Goal: Information Seeking & Learning: Learn about a topic

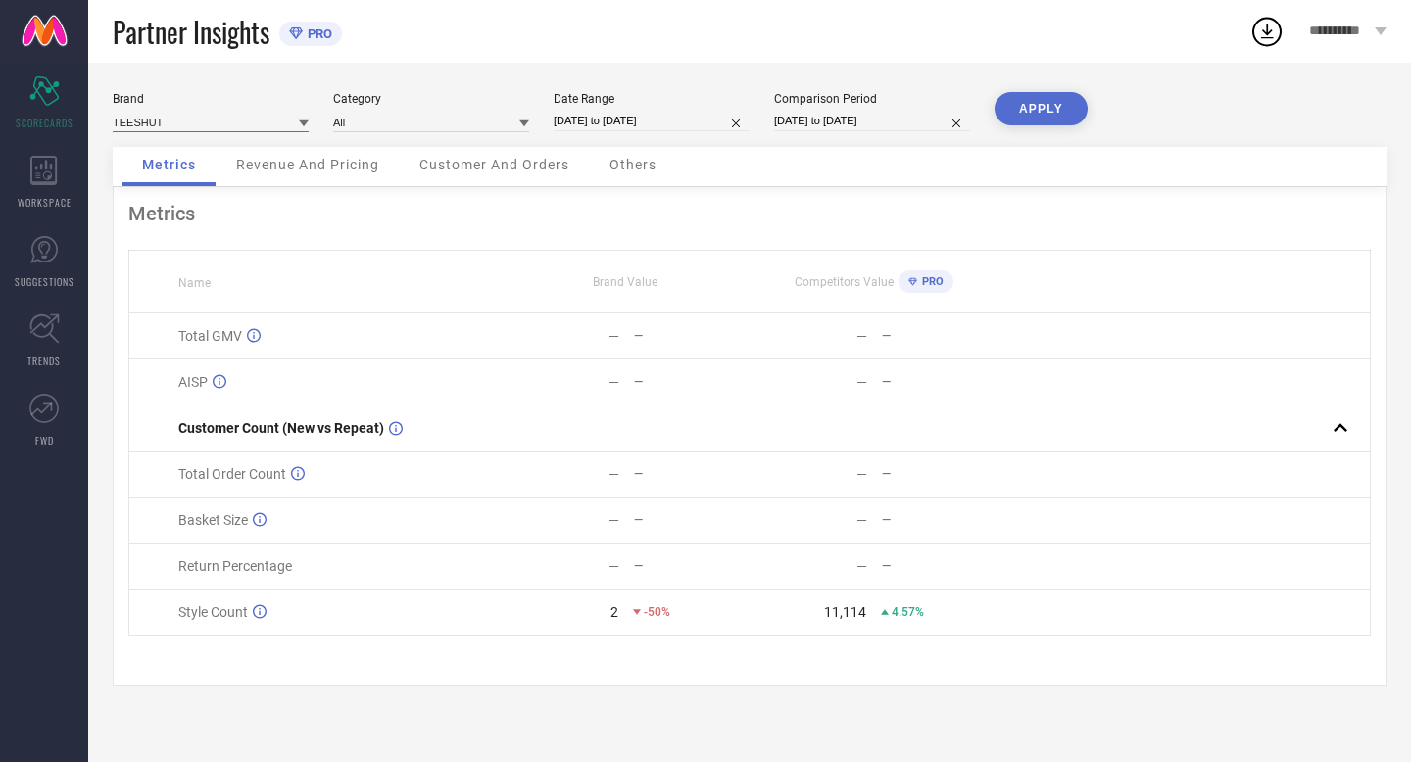
click at [139, 117] on input at bounding box center [211, 122] width 196 height 21
click at [220, 86] on div "Brand TEESHUT Category All Date Range [DATE] to [DATE] Comparison Period [DATE]…" at bounding box center [749, 413] width 1323 height 700
click at [57, 158] on icon at bounding box center [43, 170] width 27 height 29
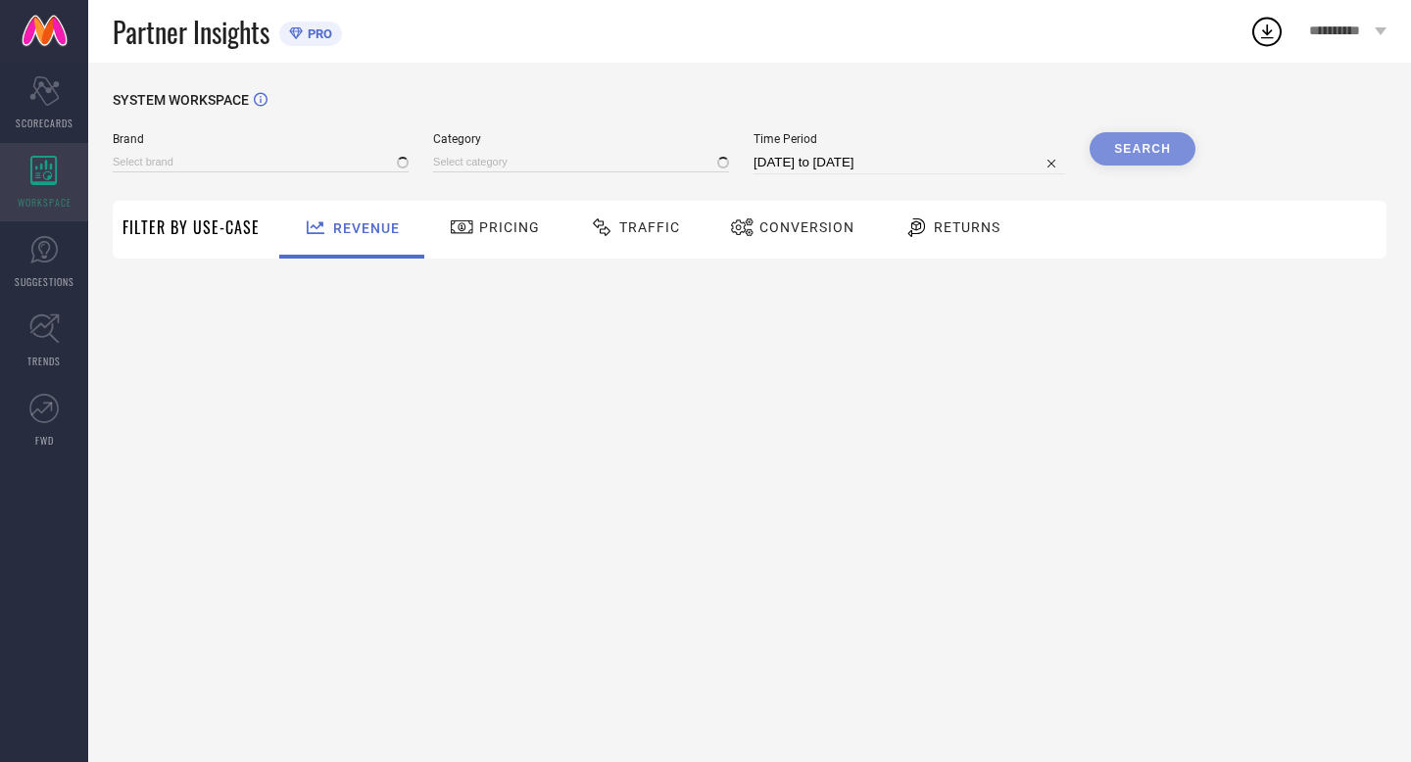
type input "TEESHUT"
type input "All"
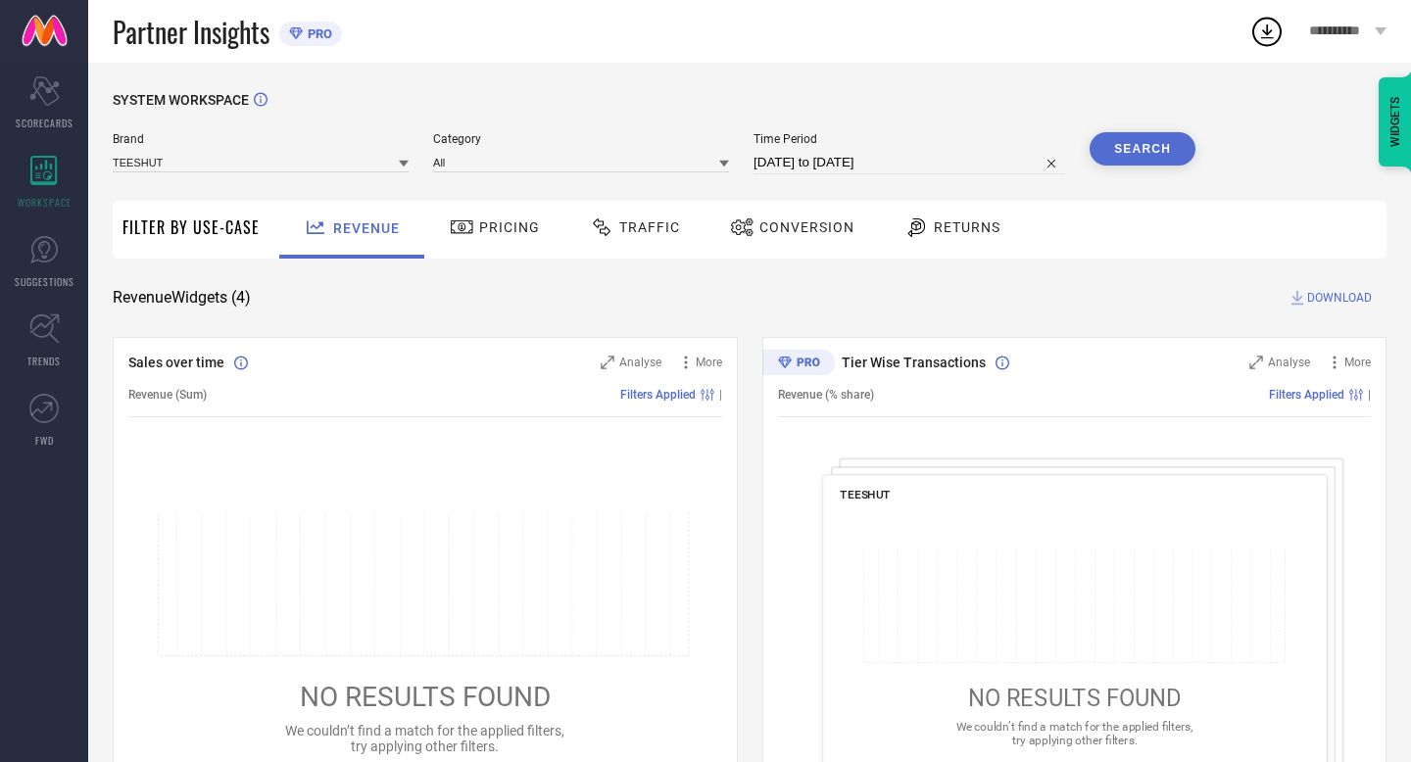
click at [957, 228] on span "Returns" at bounding box center [967, 228] width 67 height 16
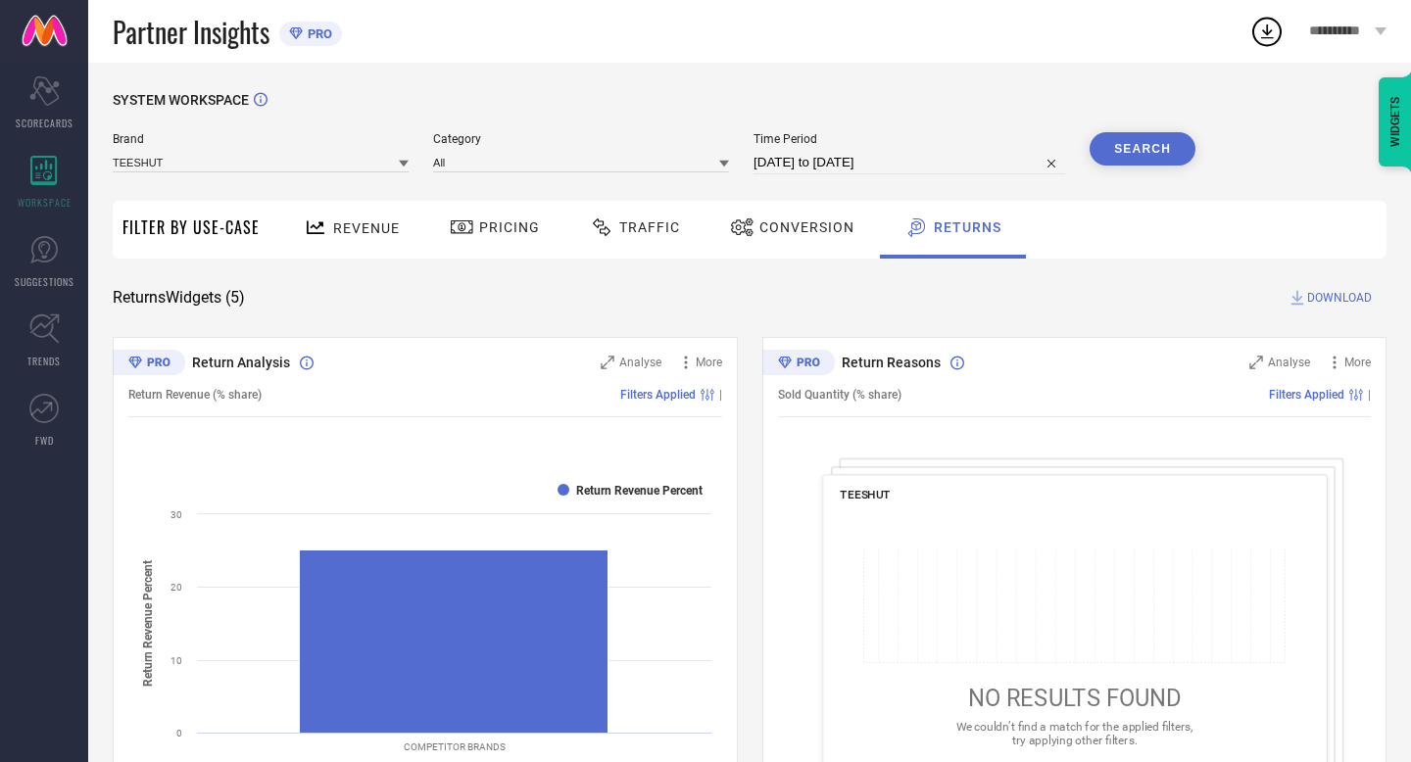
click at [1366, 349] on div "Return Reasons Analyse More Sold Quantity (% share) Filters Applied | TEESHUT N…" at bounding box center [1074, 582] width 625 height 490
click at [1365, 355] on div "More" at bounding box center [1348, 363] width 46 height 20
click at [322, 154] on input at bounding box center [261, 162] width 296 height 21
click at [1365, 24] on span "**********" at bounding box center [1340, 32] width 62 height 17
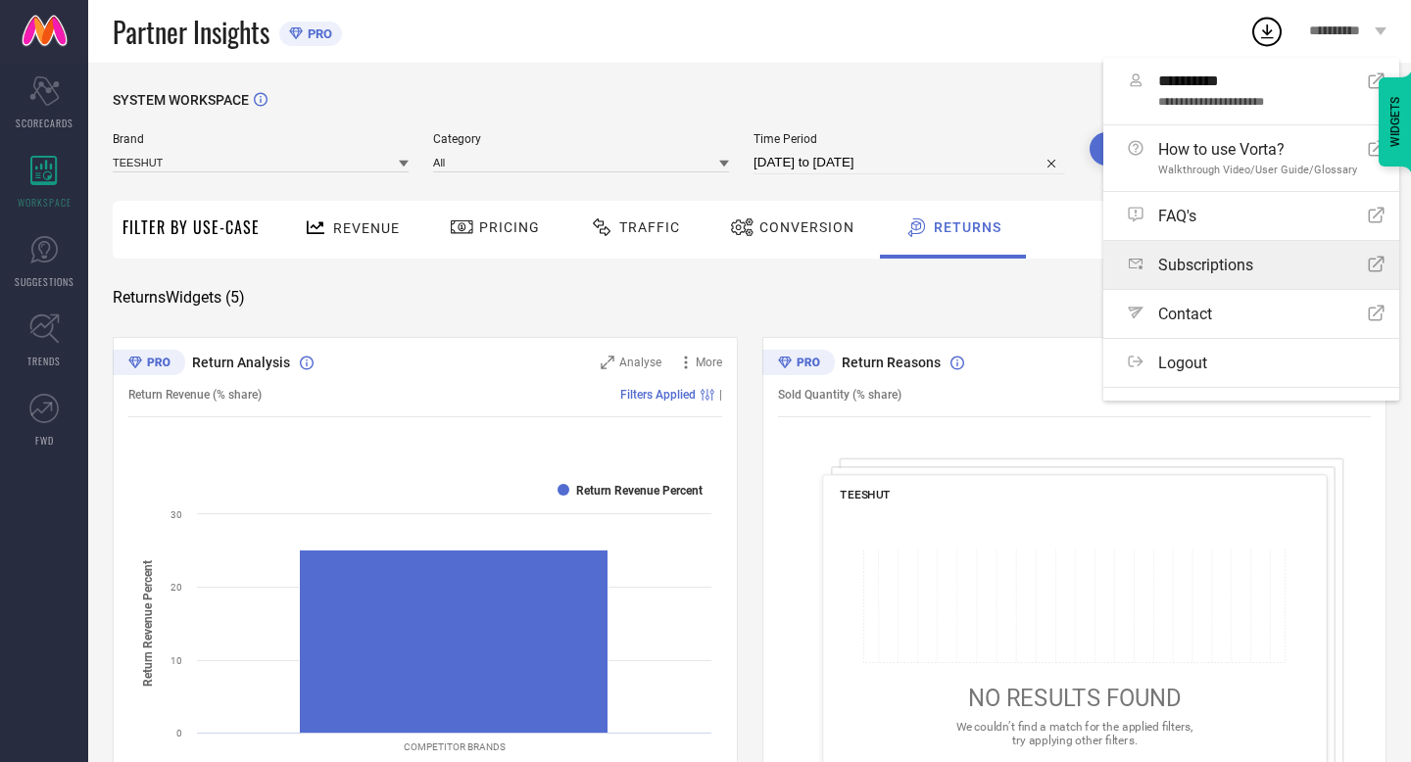
click at [1197, 264] on span "Subscriptions" at bounding box center [1205, 265] width 95 height 19
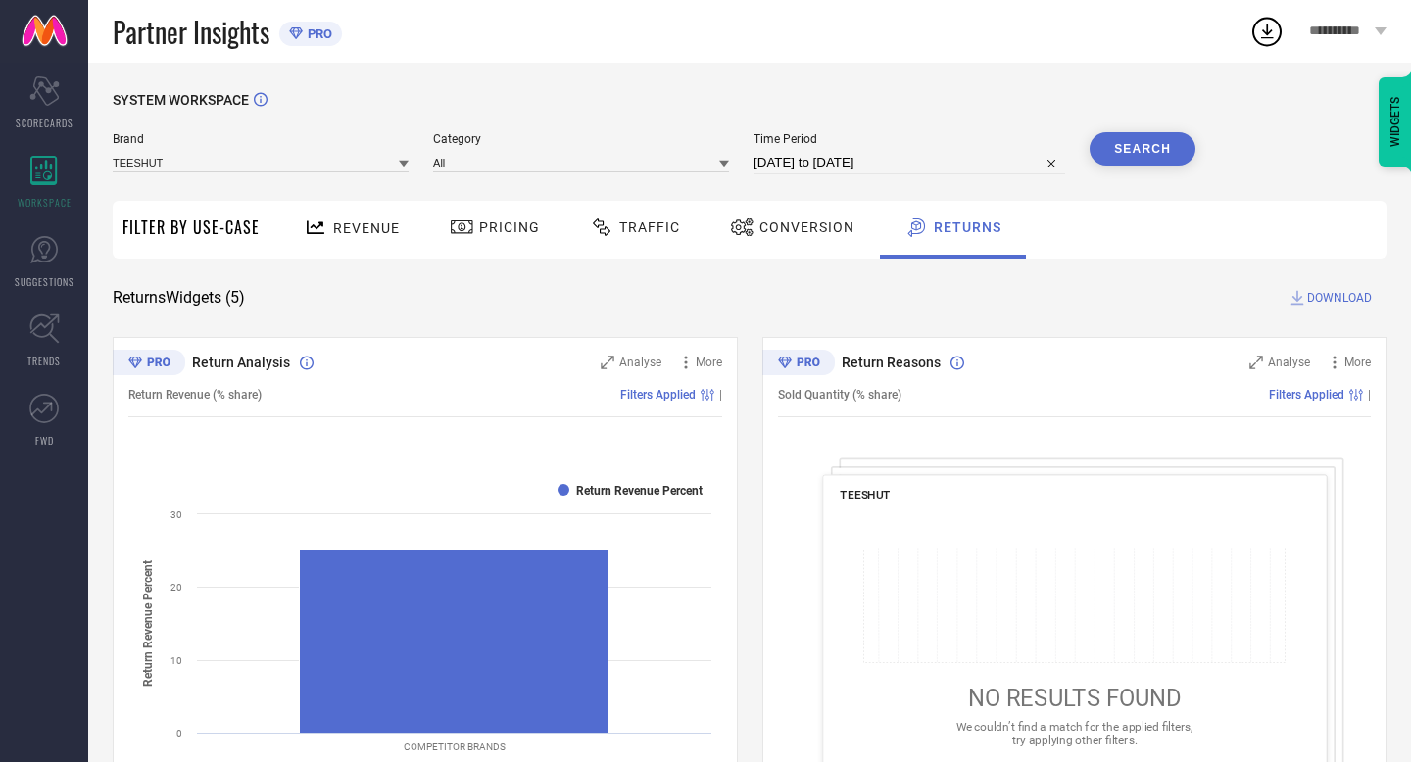
click at [529, 50] on div "Partner Insights PRO" at bounding box center [681, 31] width 1137 height 63
click at [1115, 139] on button "Search" at bounding box center [1143, 148] width 106 height 33
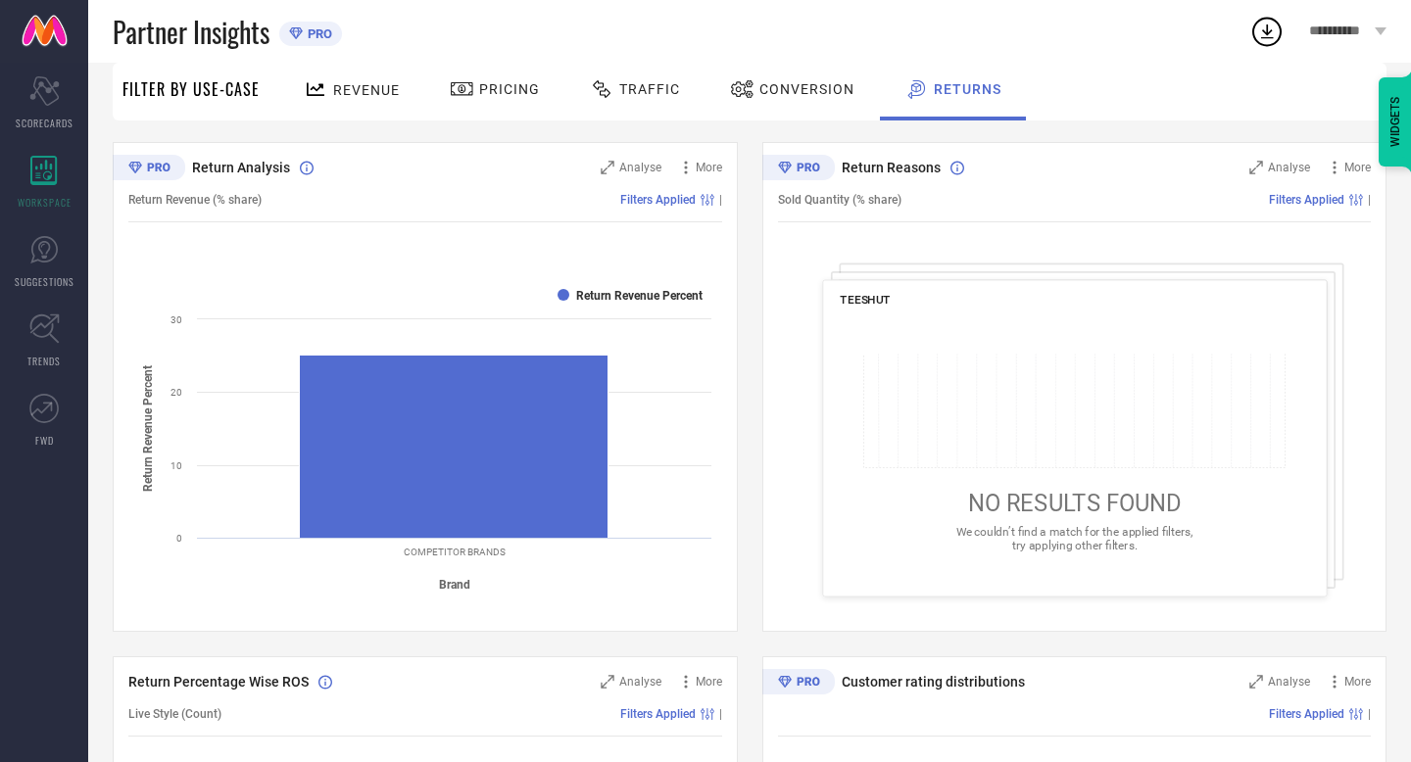
scroll to position [197, 0]
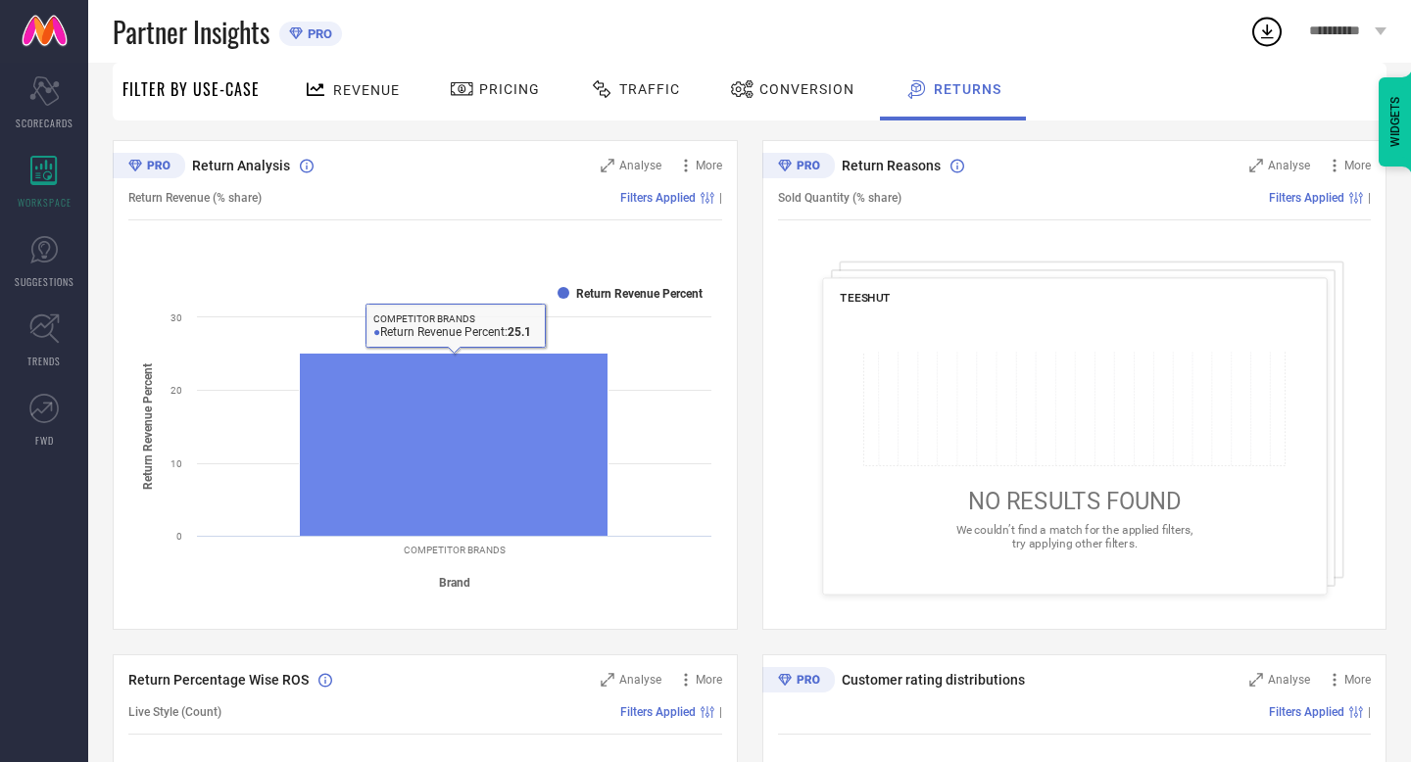
click at [463, 410] on rect at bounding box center [454, 444] width 309 height 183
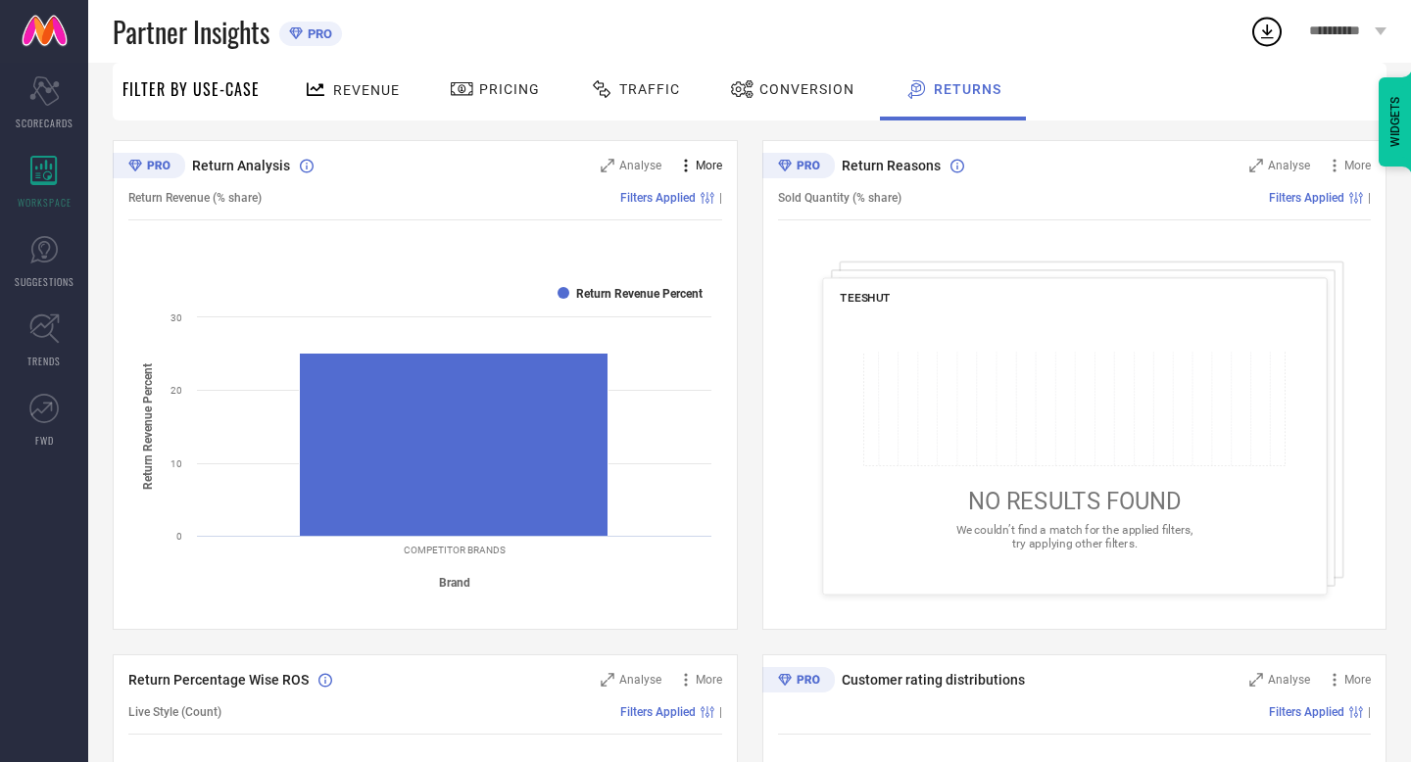
click at [713, 165] on span "More" at bounding box center [709, 166] width 26 height 14
click at [643, 166] on span "Analyse" at bounding box center [640, 166] width 42 height 14
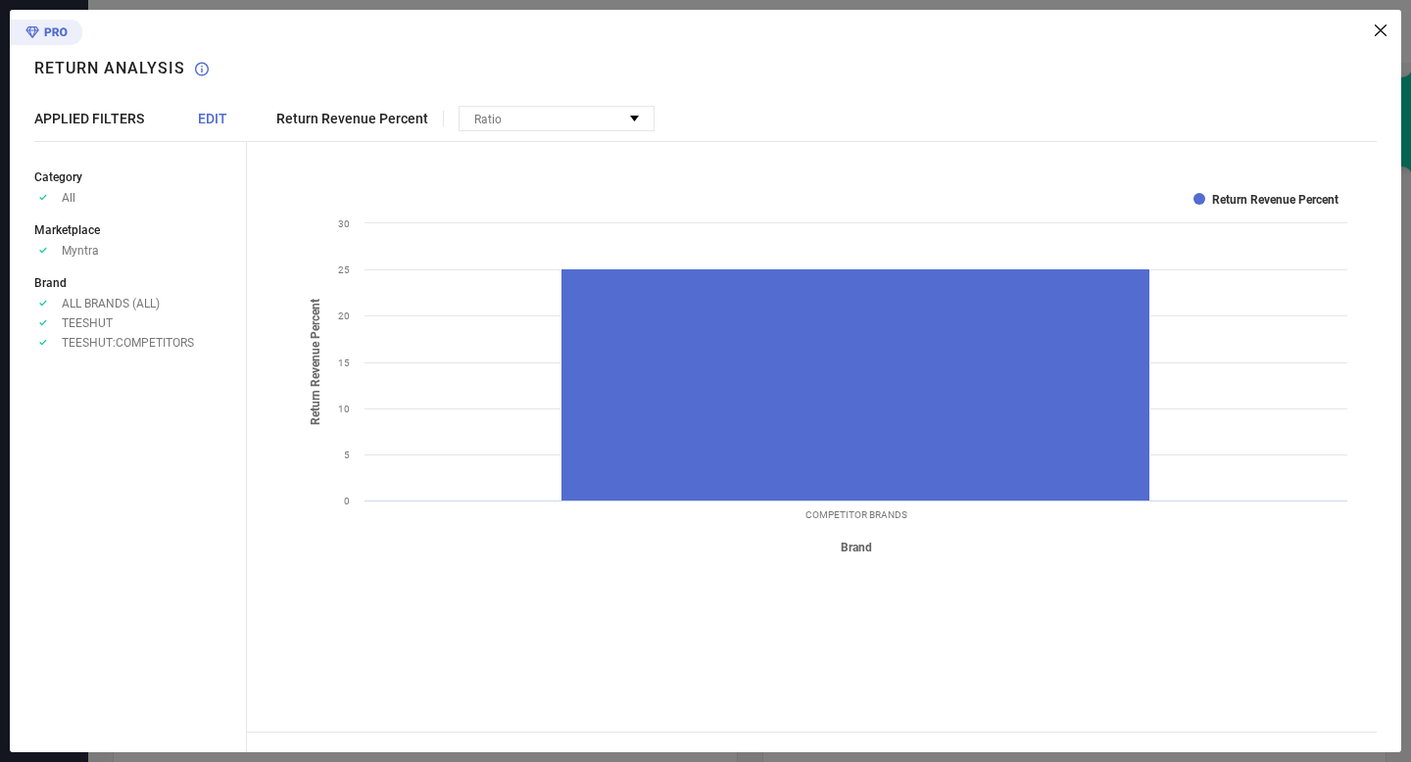
click at [1379, 28] on icon at bounding box center [1381, 30] width 12 height 12
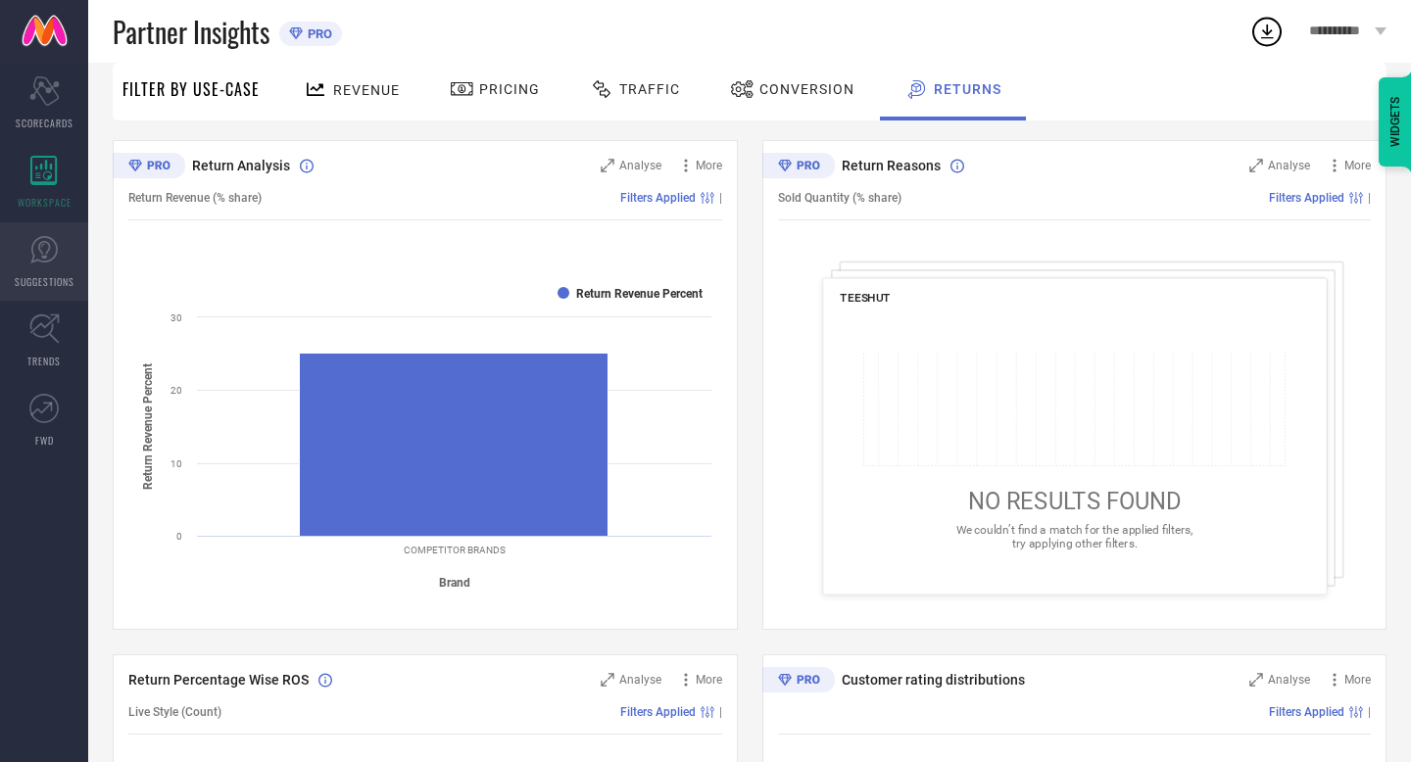
click at [25, 274] on span "SUGGESTIONS" at bounding box center [45, 281] width 60 height 15
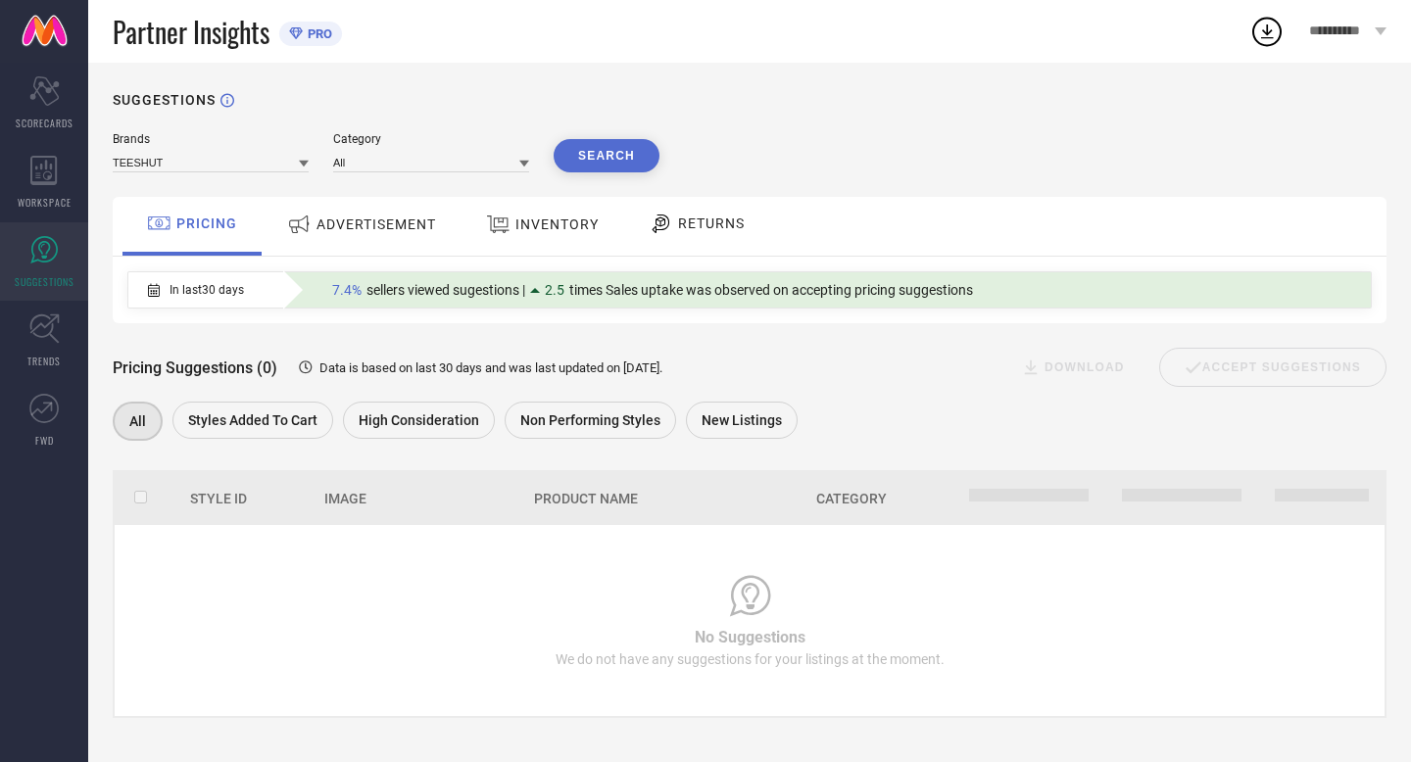
click at [729, 240] on div "RETURNS" at bounding box center [697, 223] width 106 height 33
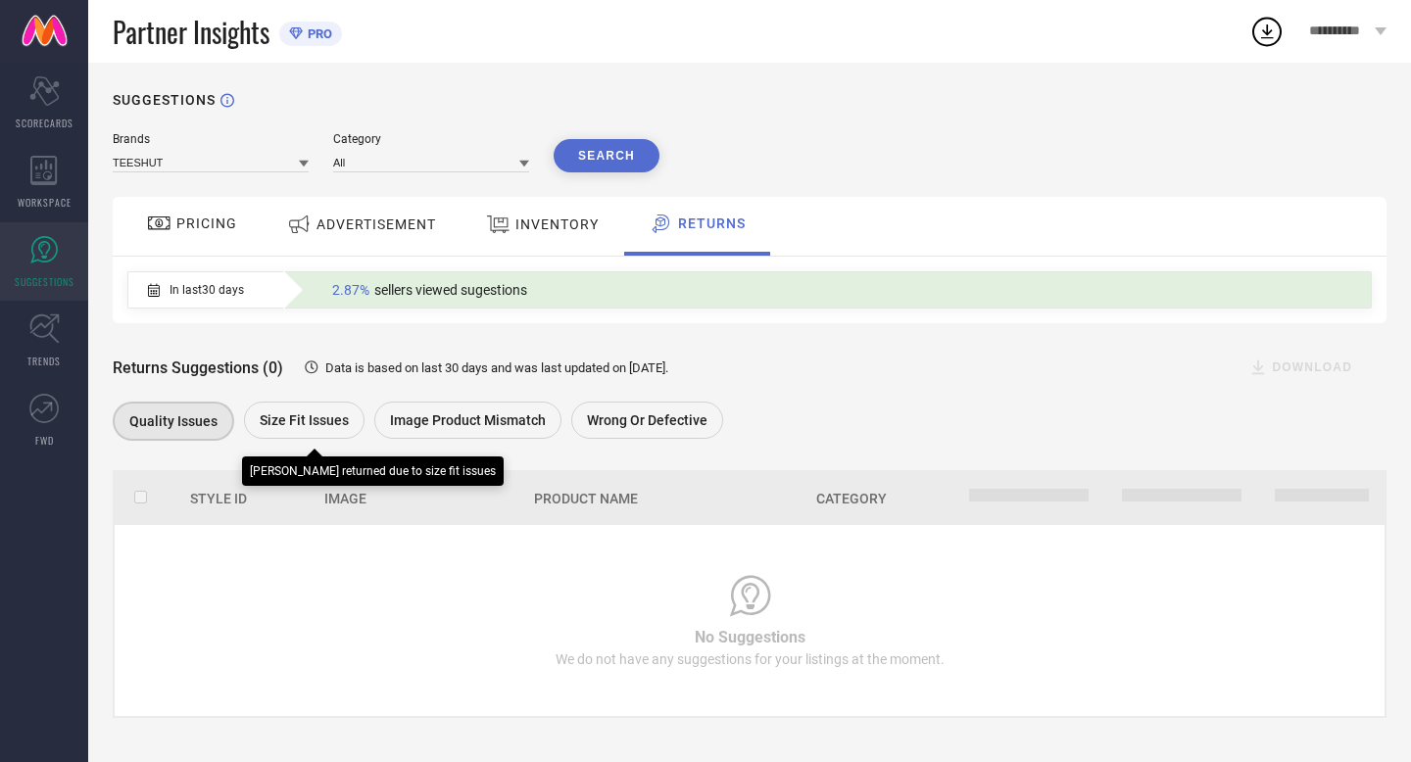
click at [327, 419] on span "Size fit issues" at bounding box center [304, 421] width 89 height 16
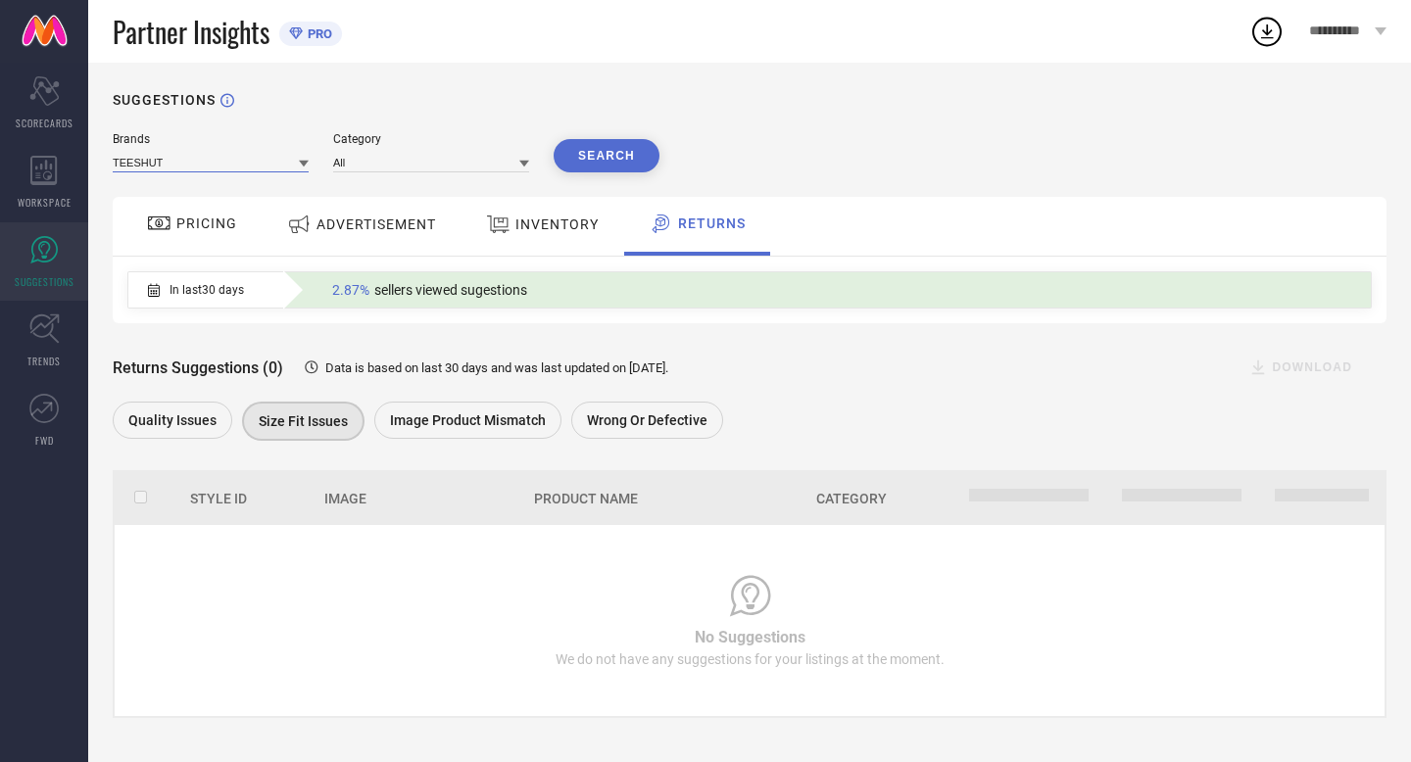
click at [179, 162] on input at bounding box center [211, 162] width 196 height 21
click at [189, 192] on div "TEESHUT" at bounding box center [211, 188] width 196 height 33
click at [26, 103] on div "Scorecard SCORECARDS" at bounding box center [44, 103] width 88 height 78
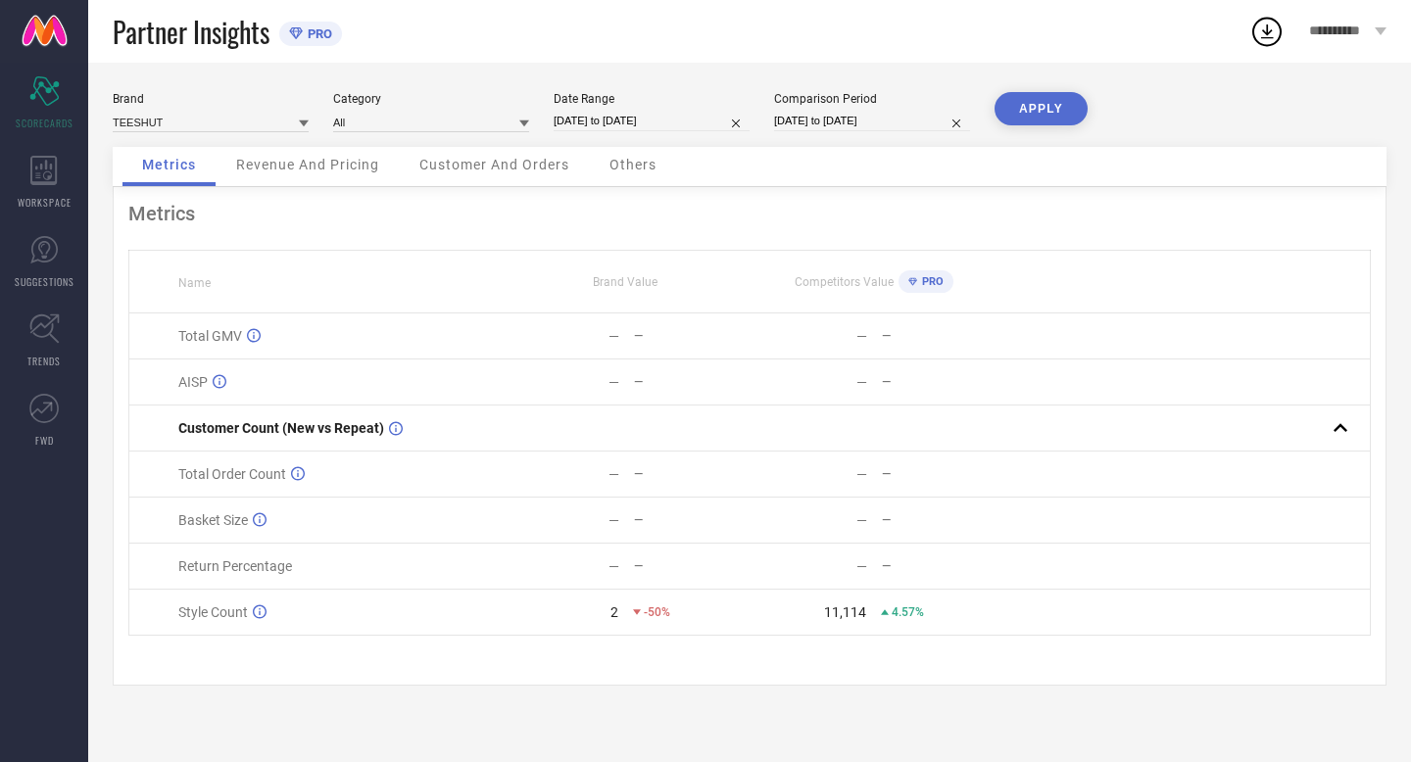
click at [905, 280] on div "PRO" at bounding box center [921, 281] width 45 height 23
click at [344, 174] on div "Revenue And Pricing" at bounding box center [308, 166] width 182 height 39
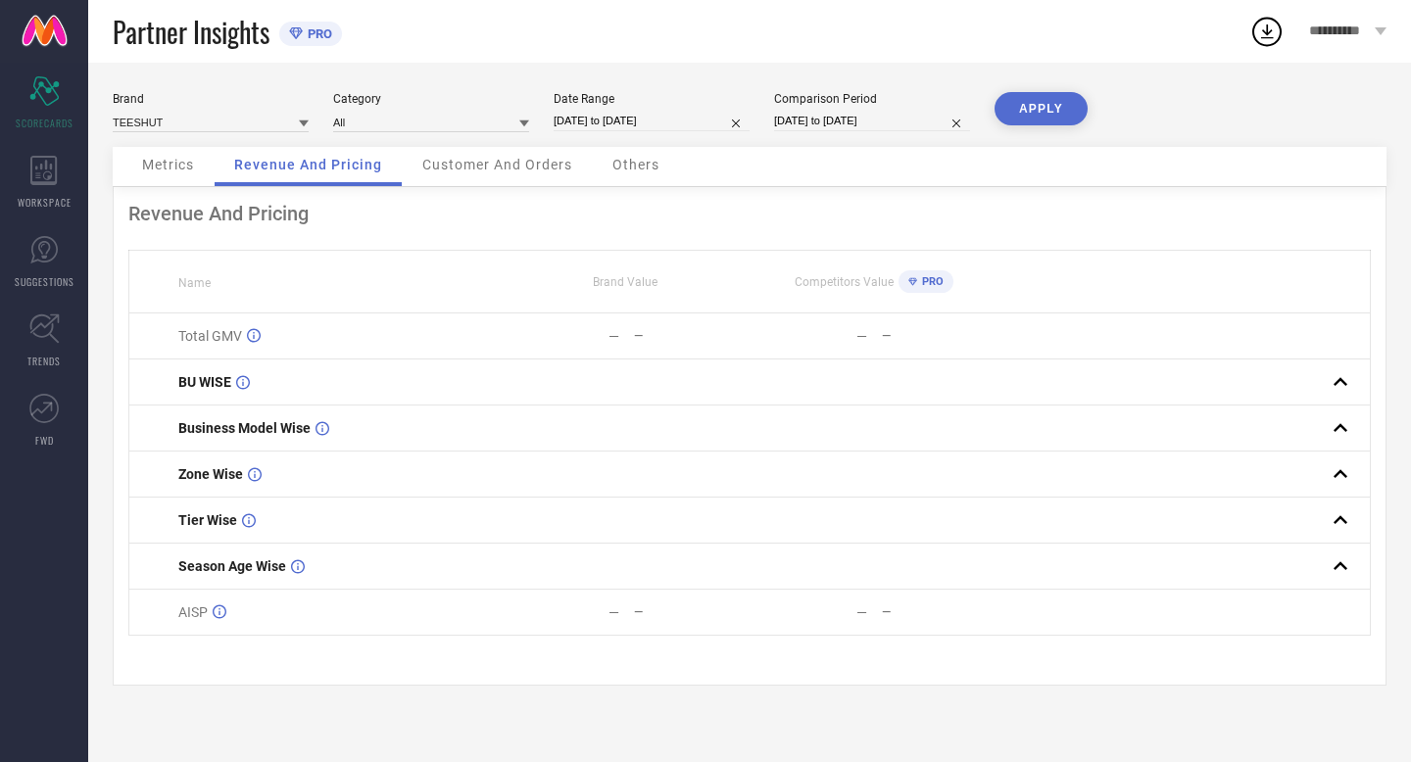
click at [528, 158] on span "Customer And Orders" at bounding box center [497, 165] width 150 height 16
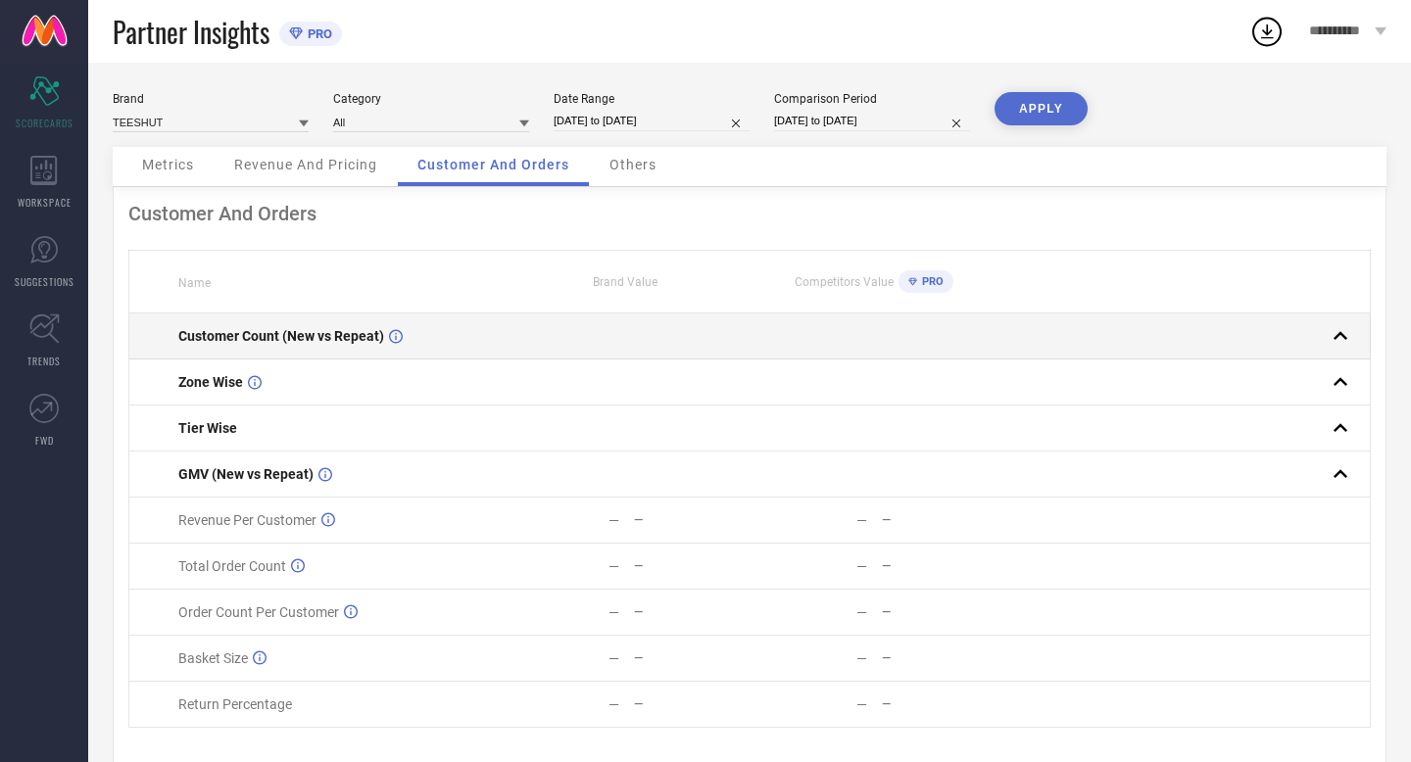
click at [1338, 338] on rect at bounding box center [1340, 335] width 27 height 27
click at [1343, 337] on rect at bounding box center [1340, 335] width 27 height 27
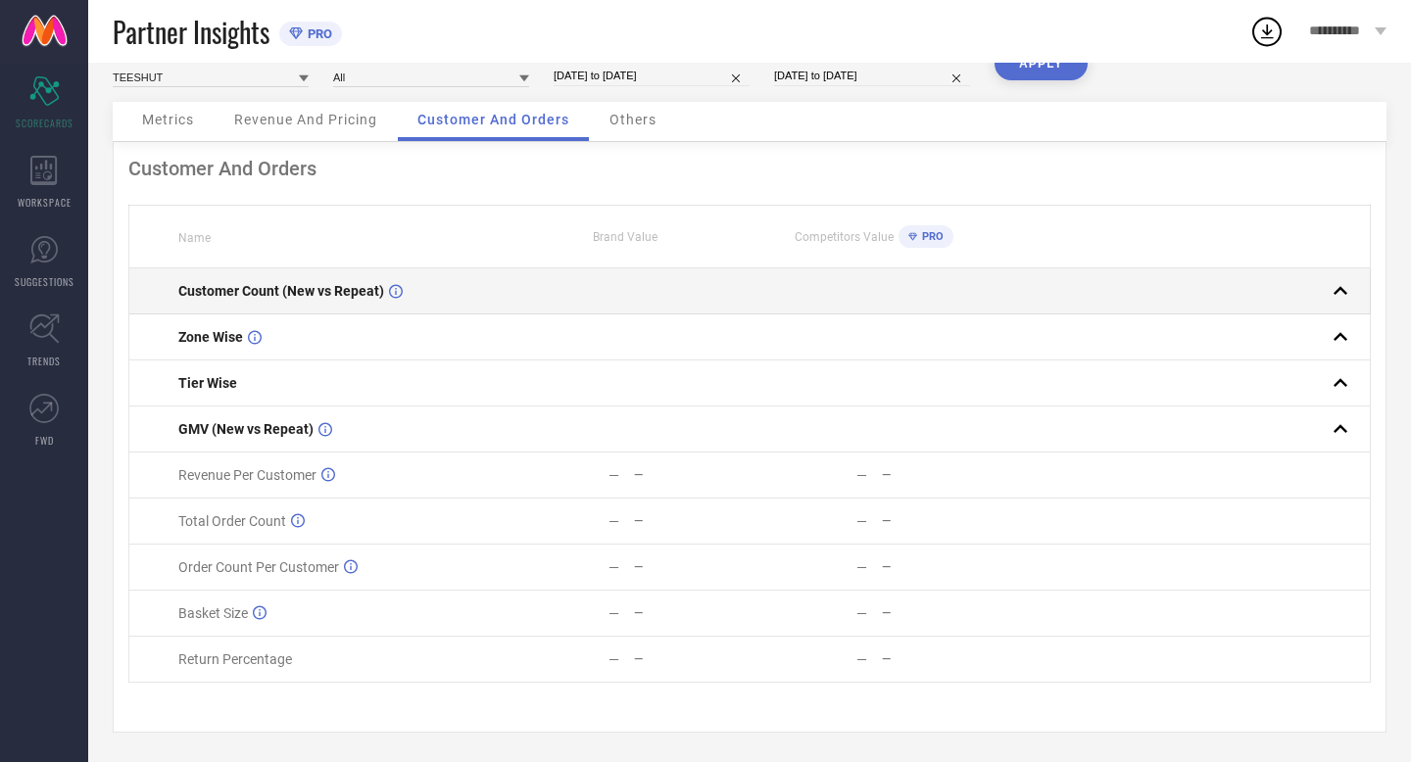
scroll to position [50, 0]
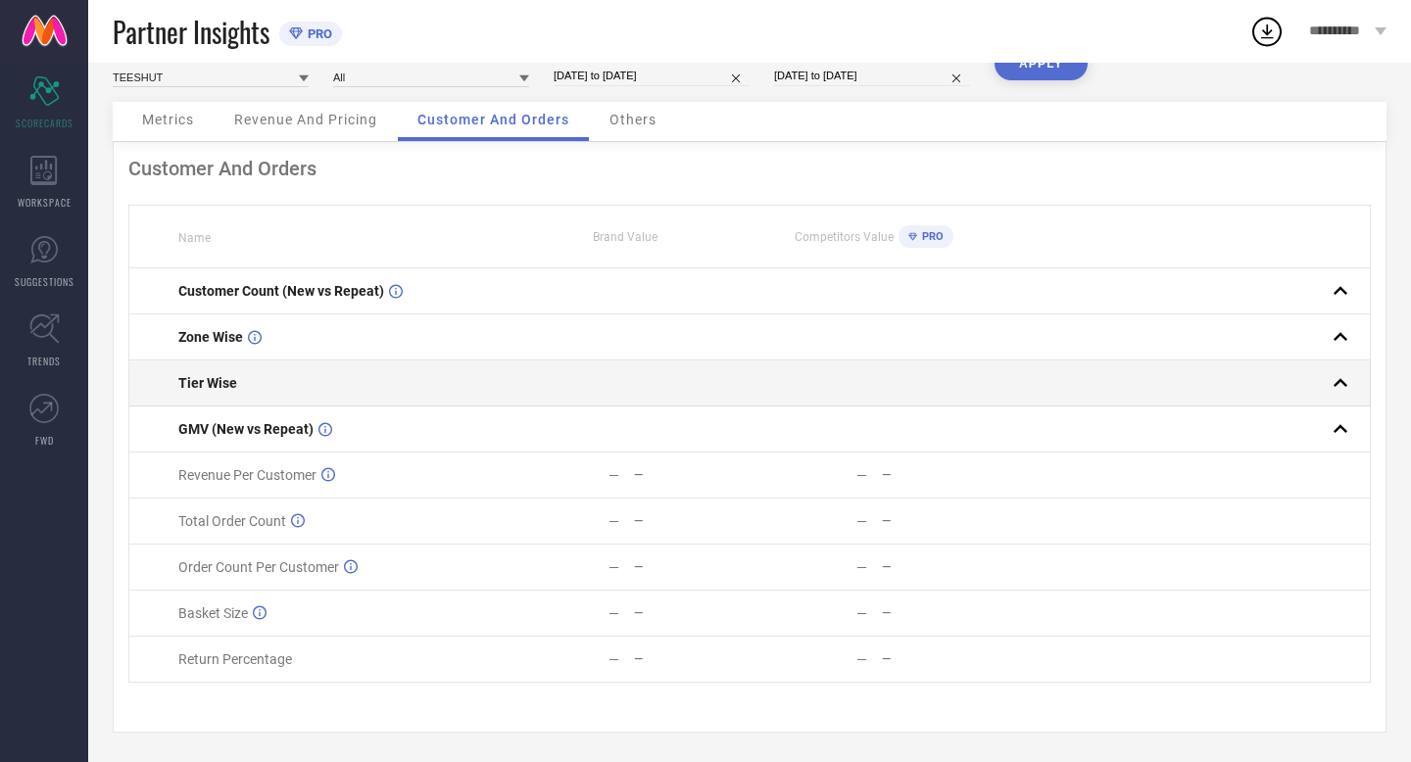
click at [1343, 375] on rect at bounding box center [1340, 382] width 27 height 27
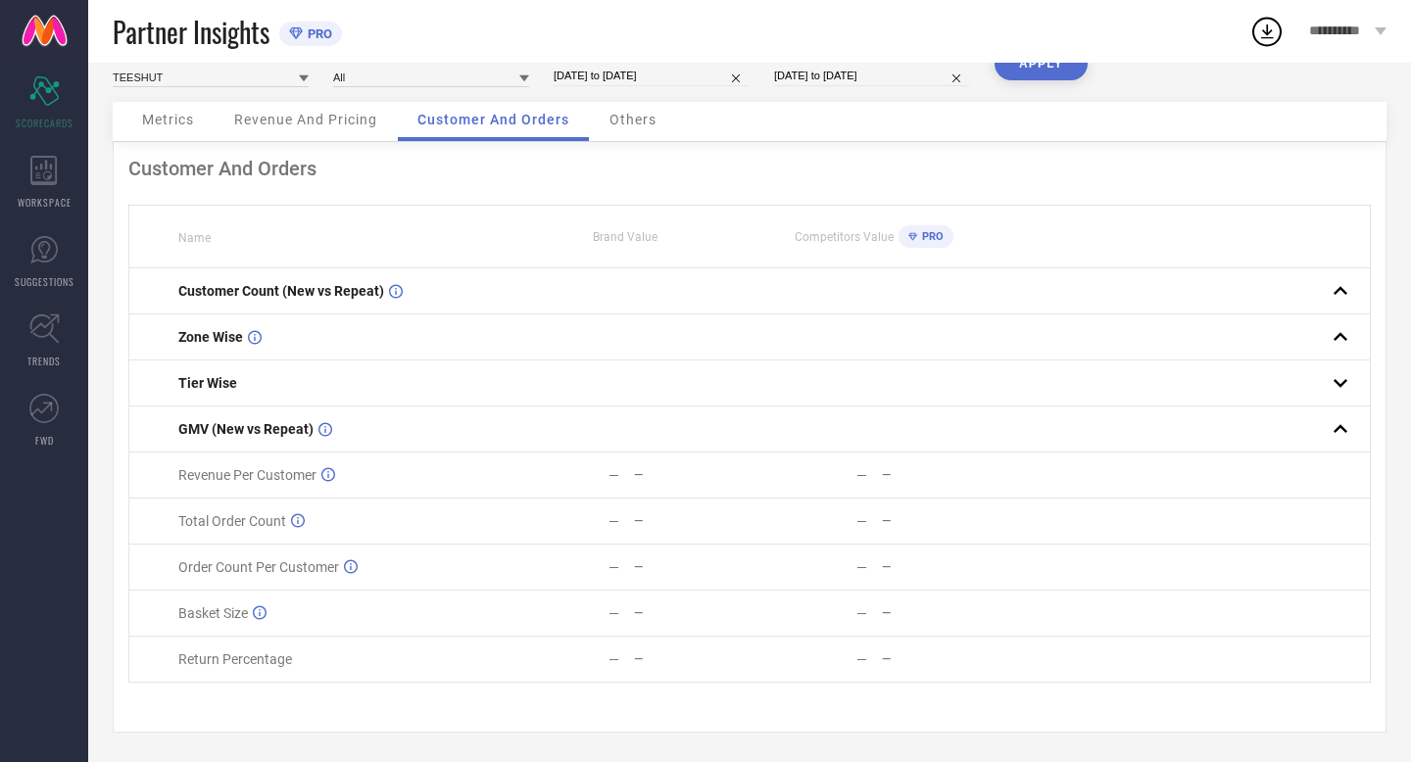
click at [660, 128] on div "Others" at bounding box center [633, 121] width 86 height 39
